Goal: Task Accomplishment & Management: Complete application form

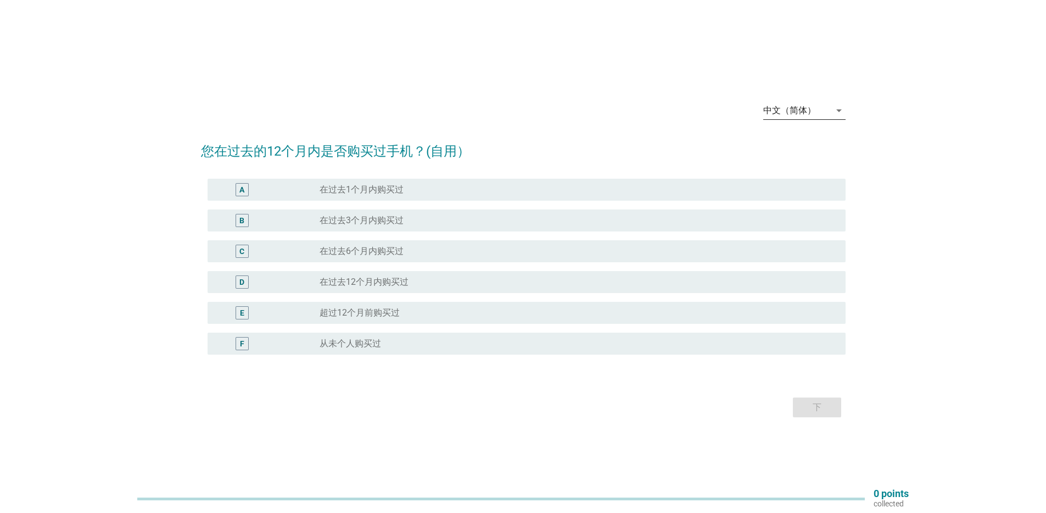
click at [831, 111] on div "arrow_drop_down" at bounding box center [838, 110] width 15 height 13
click at [808, 120] on div "English" at bounding box center [804, 119] width 65 height 13
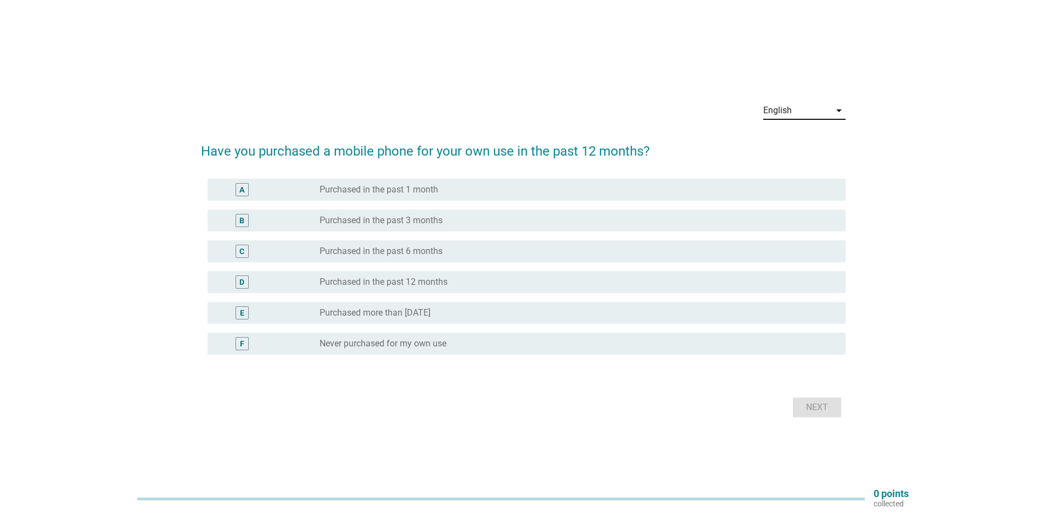
click at [395, 318] on div "radio_button_unchecked Purchased more than [DATE]" at bounding box center [578, 312] width 517 height 13
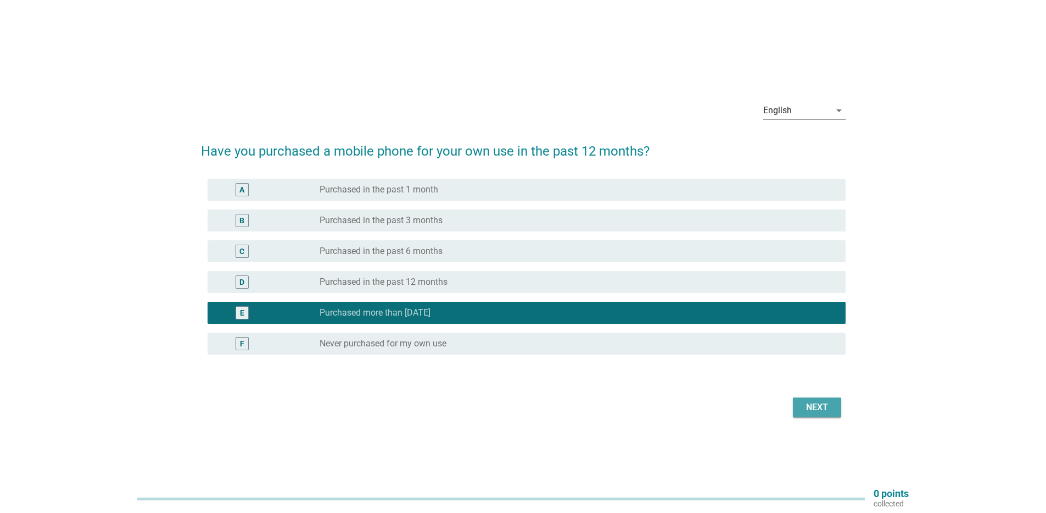
click at [815, 402] on div "Next" at bounding box center [817, 406] width 31 height 13
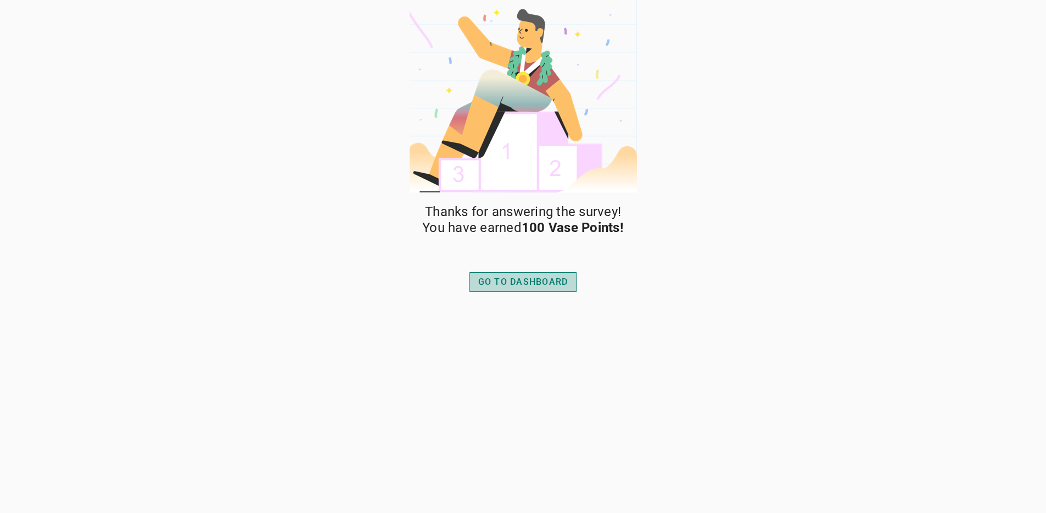
click at [504, 278] on div "GO TO DASHBOARD" at bounding box center [523, 281] width 90 height 13
